Goal: Communication & Community: Answer question/provide support

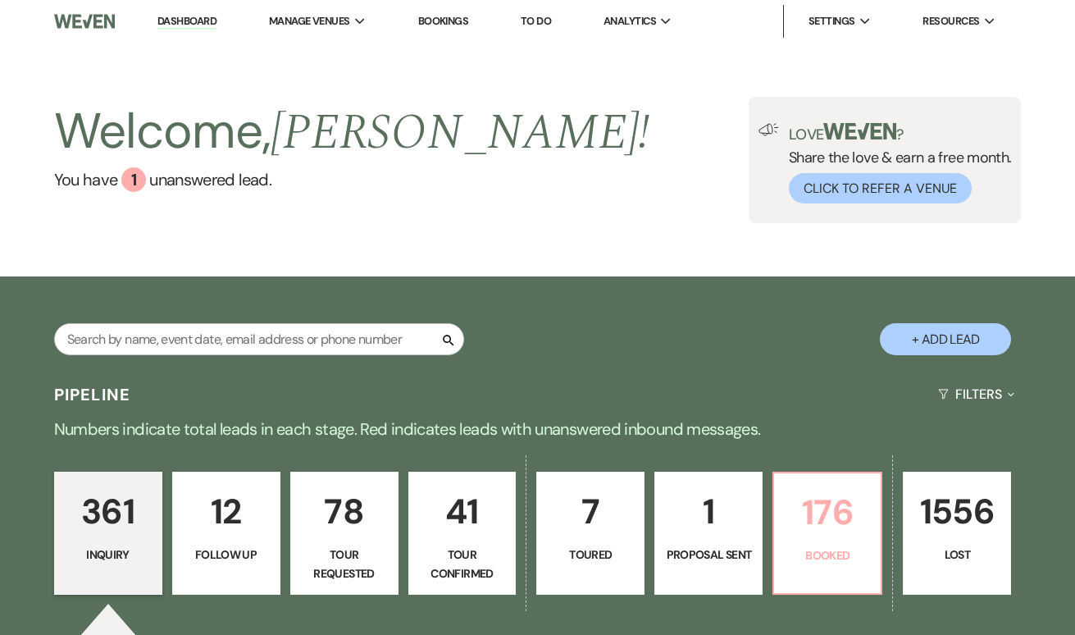
click at [851, 532] on p "176" at bounding box center [827, 512] width 87 height 55
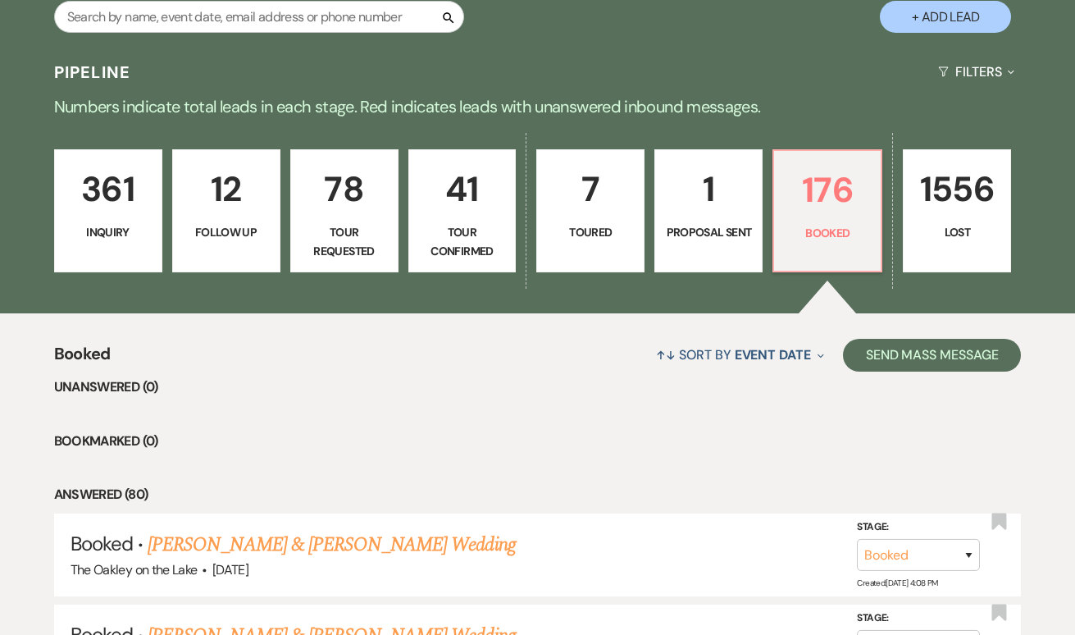
scroll to position [347, 0]
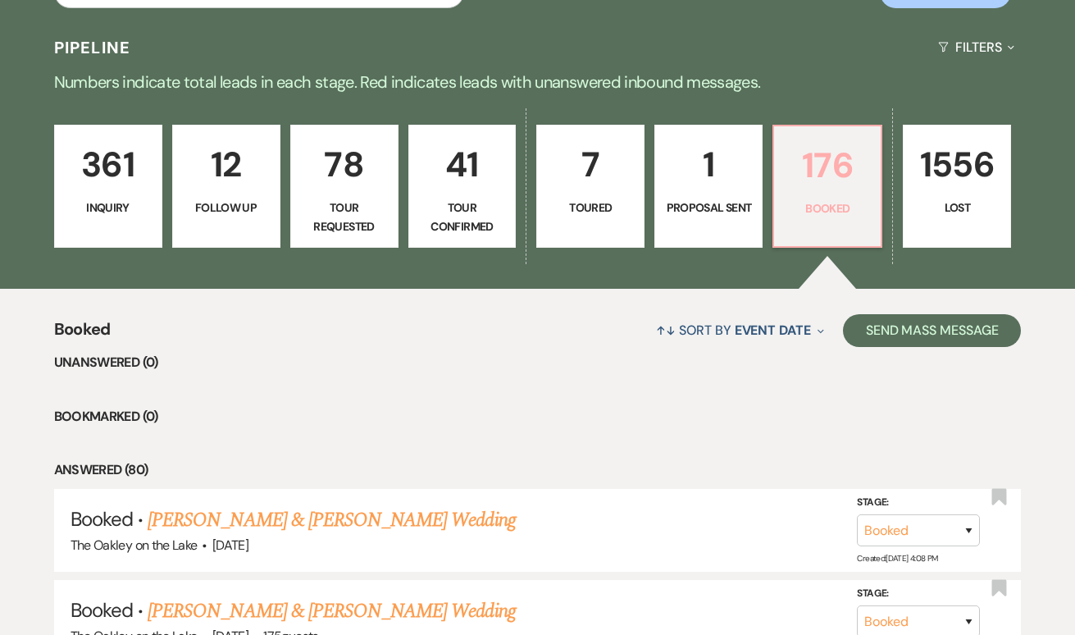
click at [817, 187] on p "176" at bounding box center [827, 165] width 87 height 55
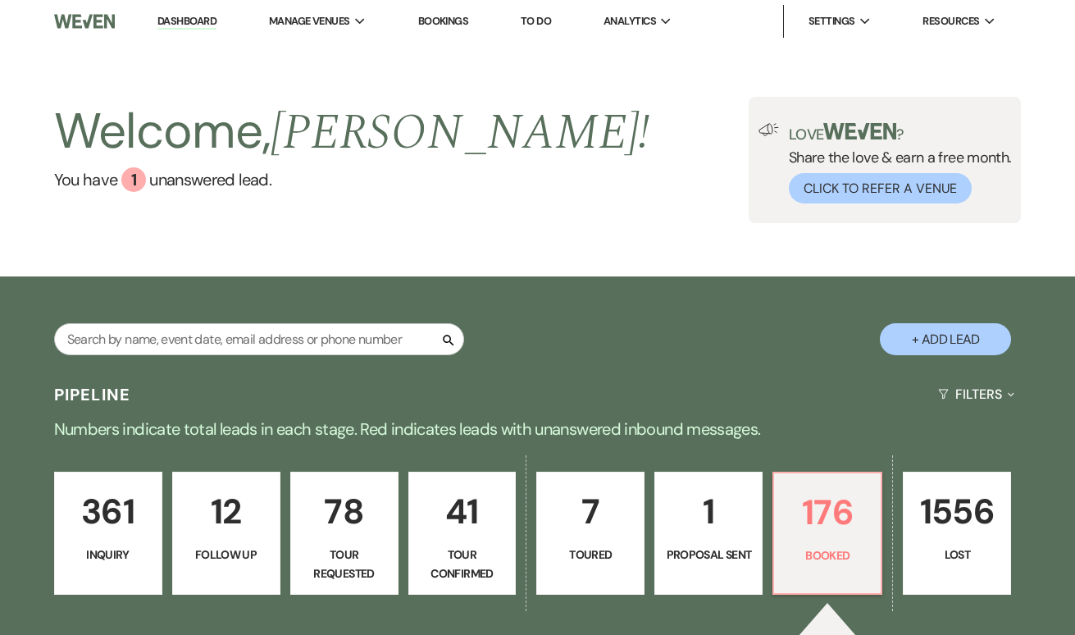
scroll to position [0, 0]
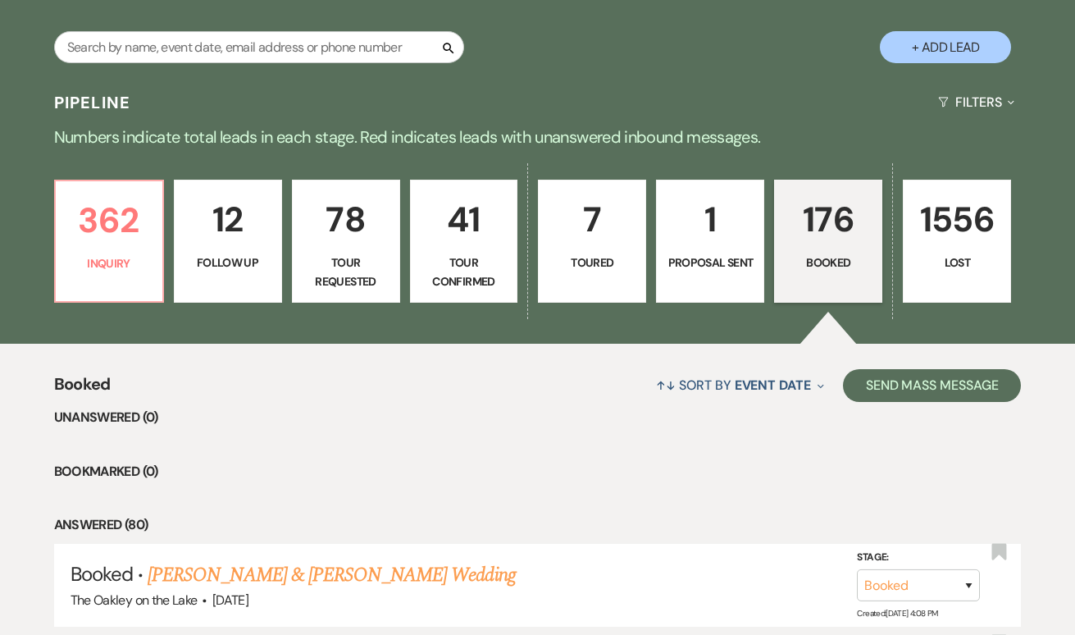
scroll to position [397, 0]
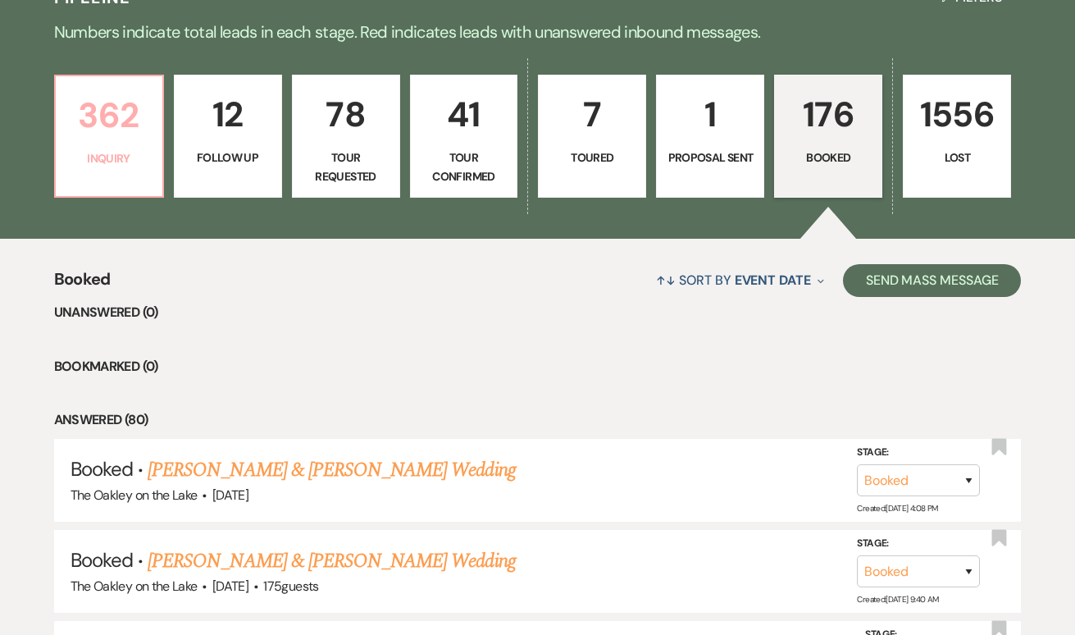
click at [91, 112] on p "362" at bounding box center [109, 115] width 87 height 55
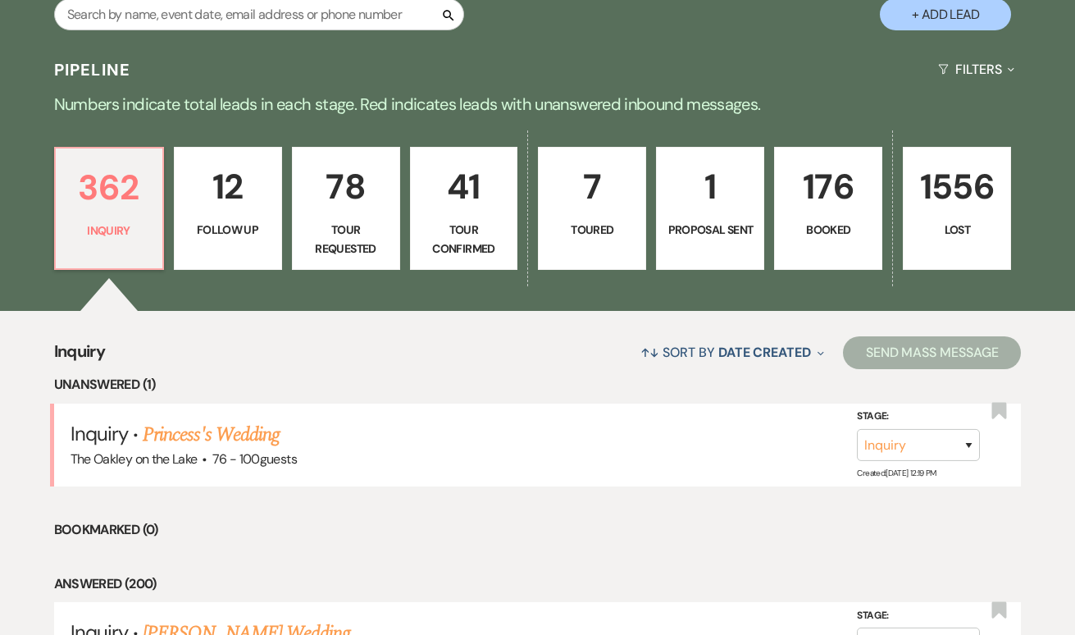
scroll to position [340, 0]
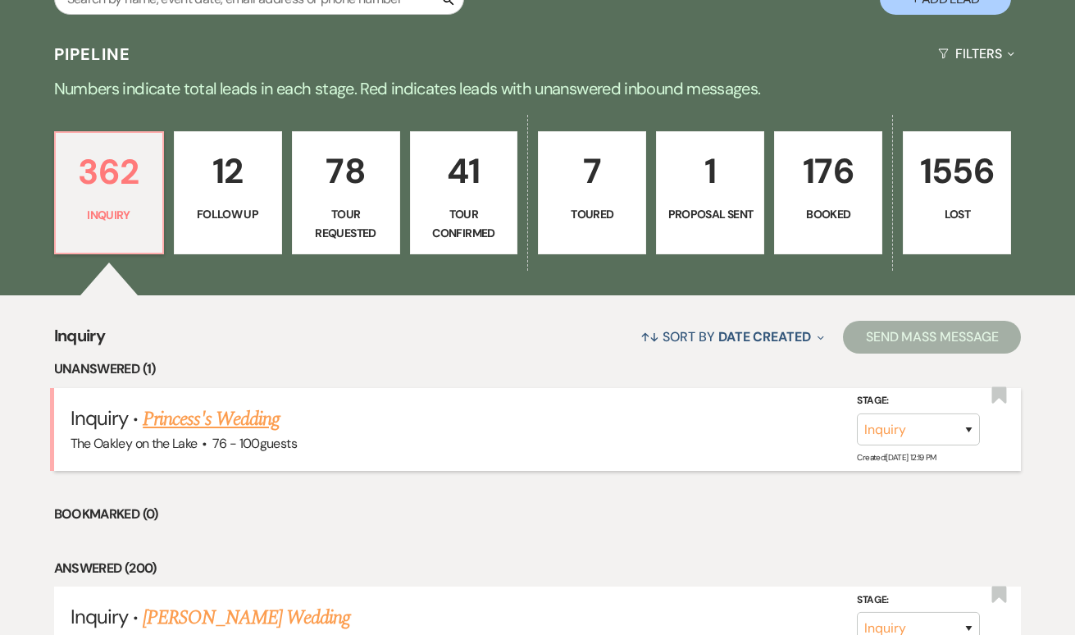
click at [203, 417] on link "Princess's Wedding" at bounding box center [211, 419] width 137 height 30
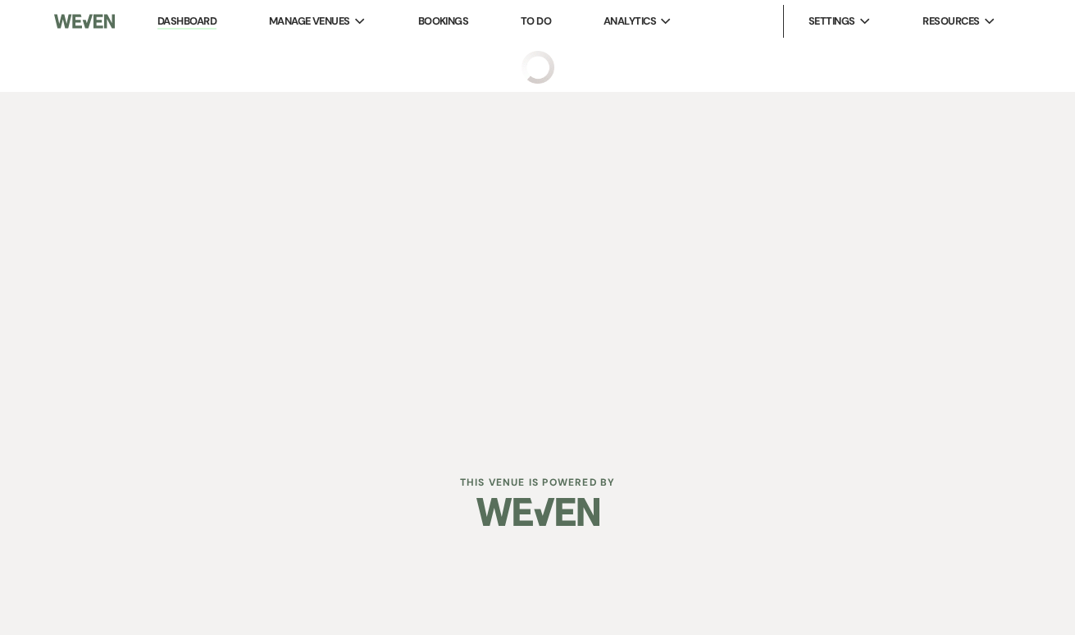
select select "4"
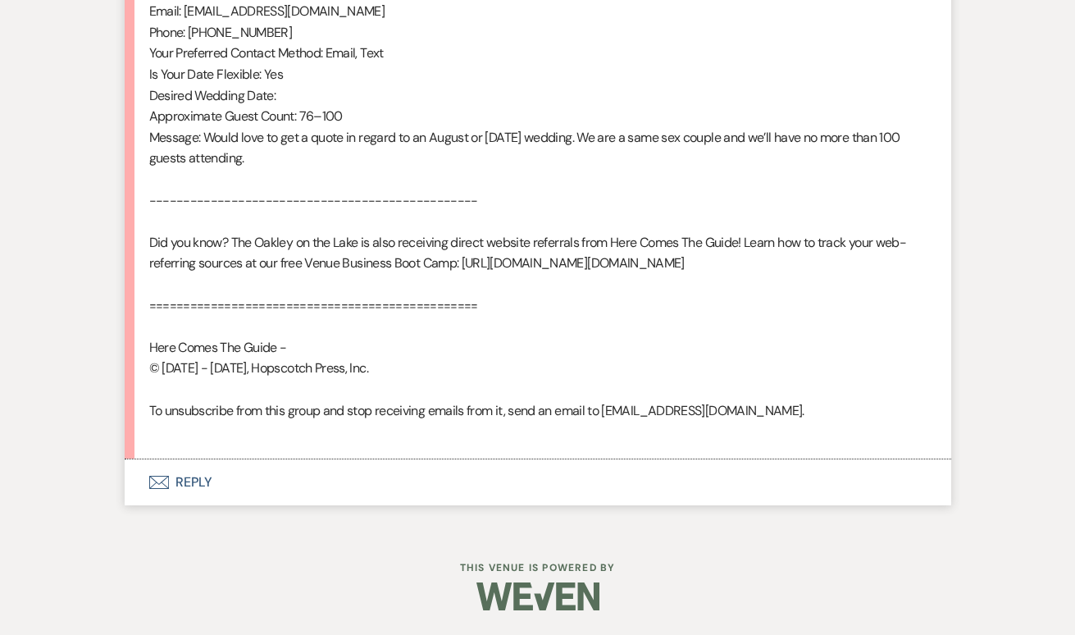
click at [163, 473] on button "Envelope Reply" at bounding box center [538, 482] width 827 height 46
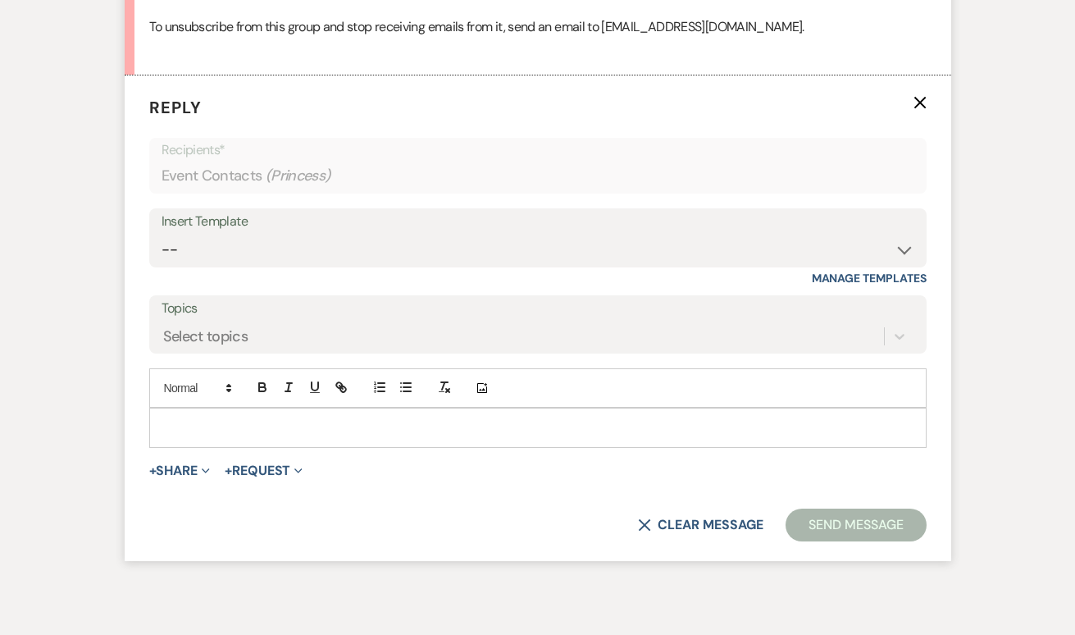
scroll to position [1504, 0]
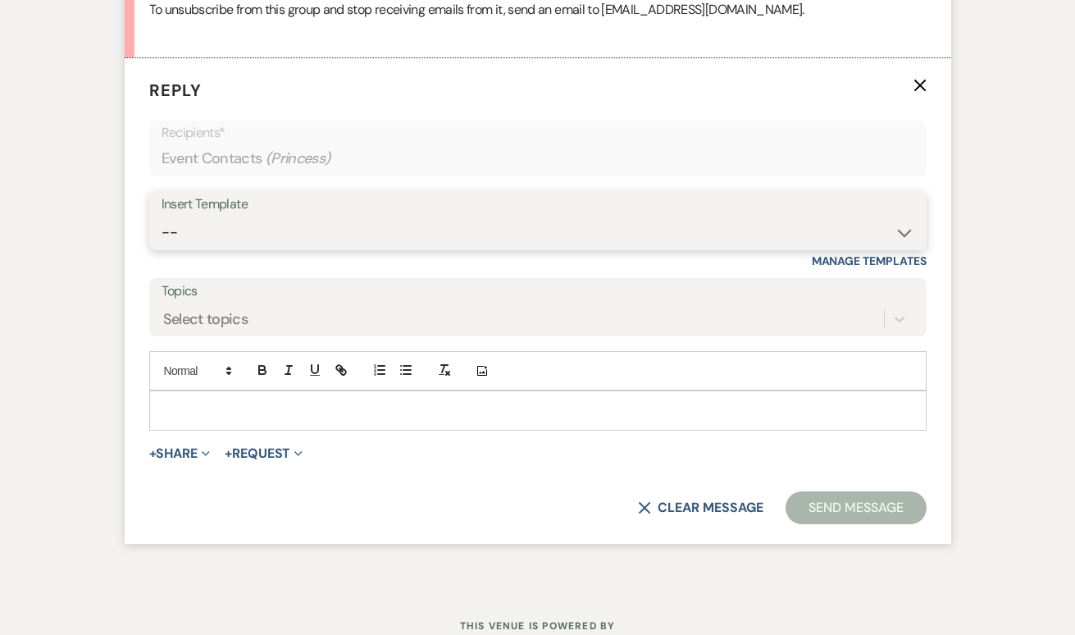
select select "5538"
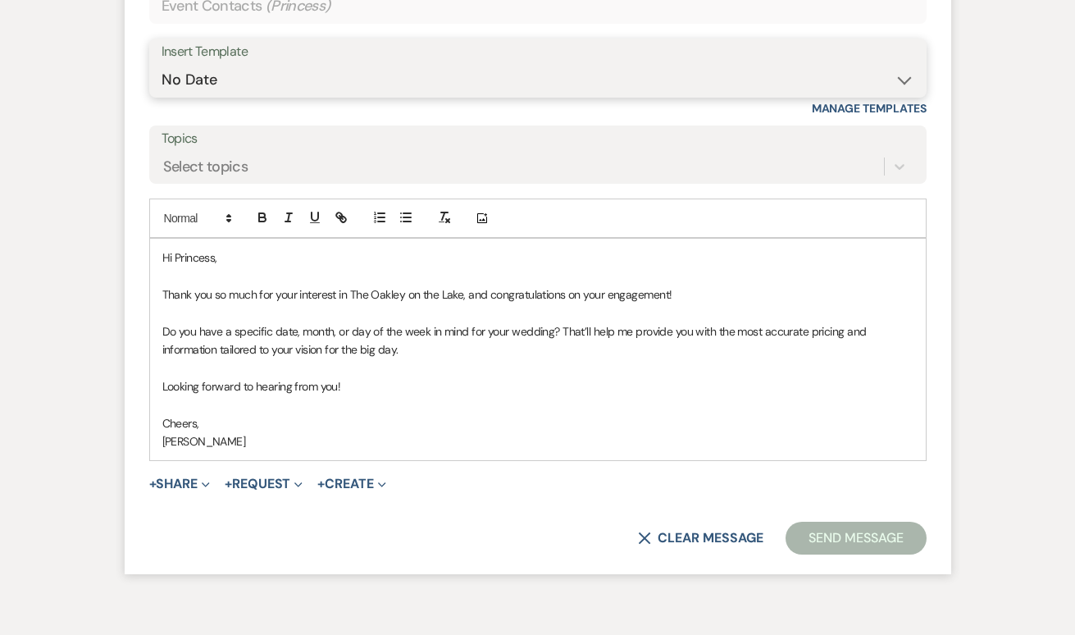
scroll to position [1688, 0]
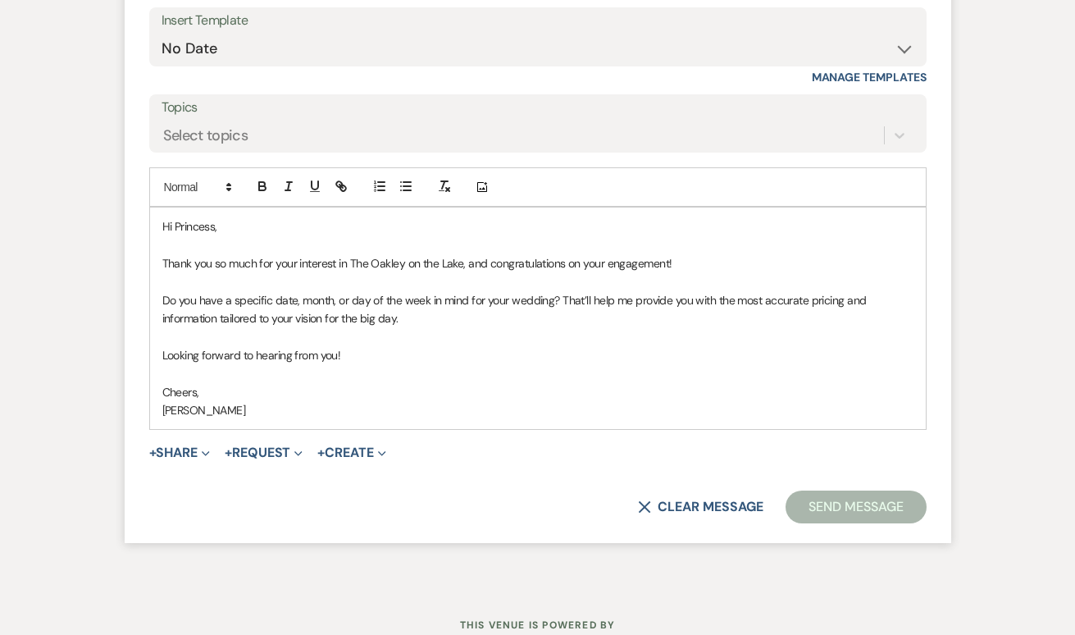
click at [691, 383] on p "Cheers," at bounding box center [537, 392] width 751 height 18
click at [846, 508] on button "Send Message" at bounding box center [856, 506] width 140 height 33
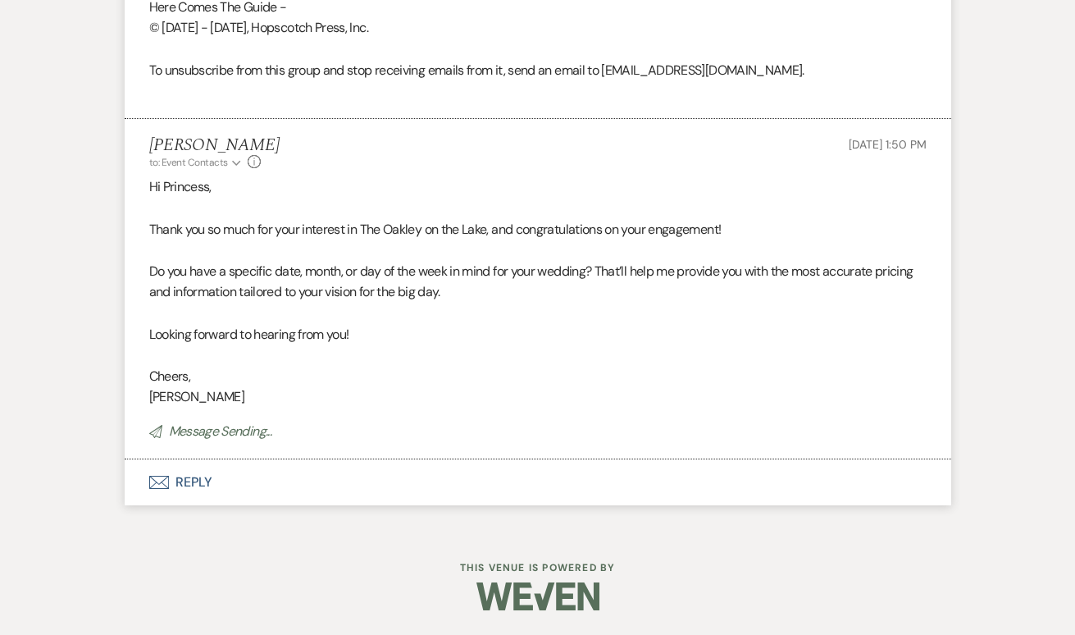
scroll to position [1437, 0]
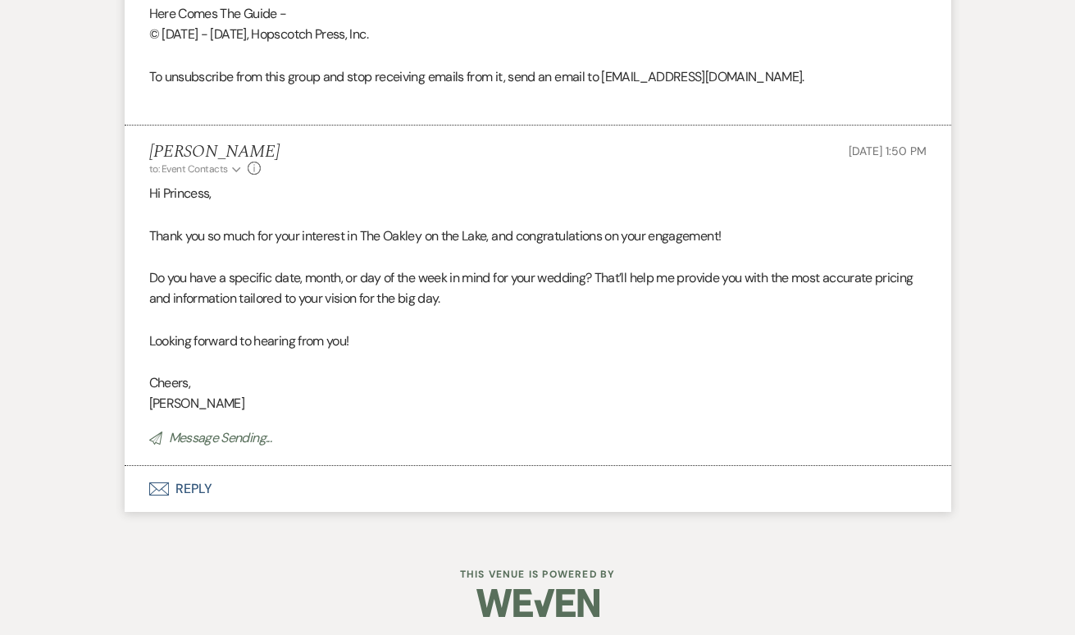
click at [637, 278] on p "Do you have a specific date, month, or day of the week in mind for your wedding…" at bounding box center [537, 288] width 777 height 42
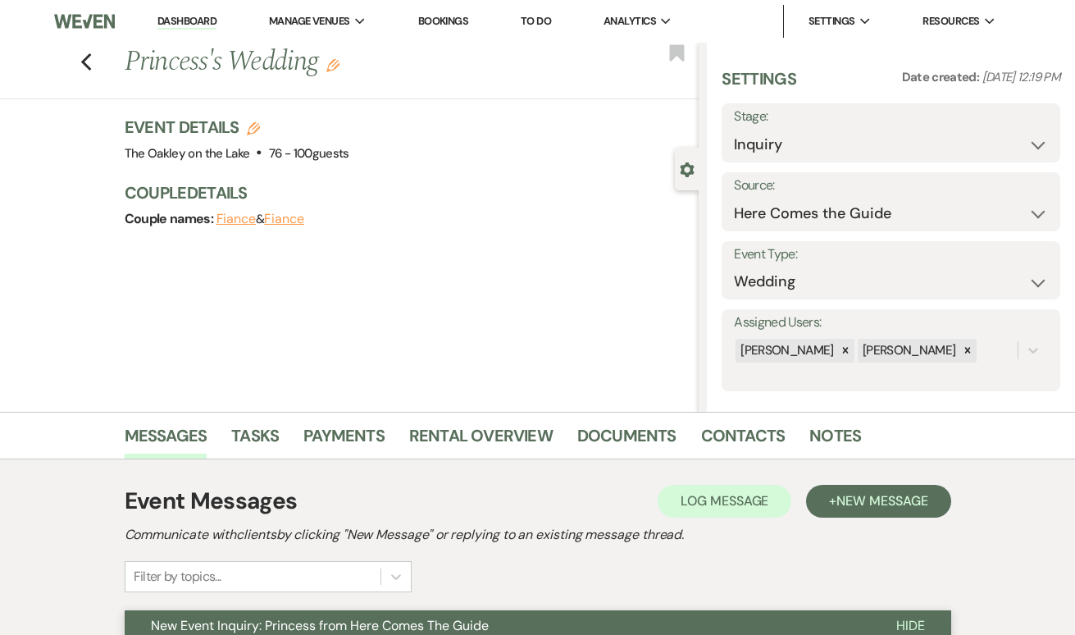
scroll to position [0, 0]
